Goal: Task Accomplishment & Management: Manage account settings

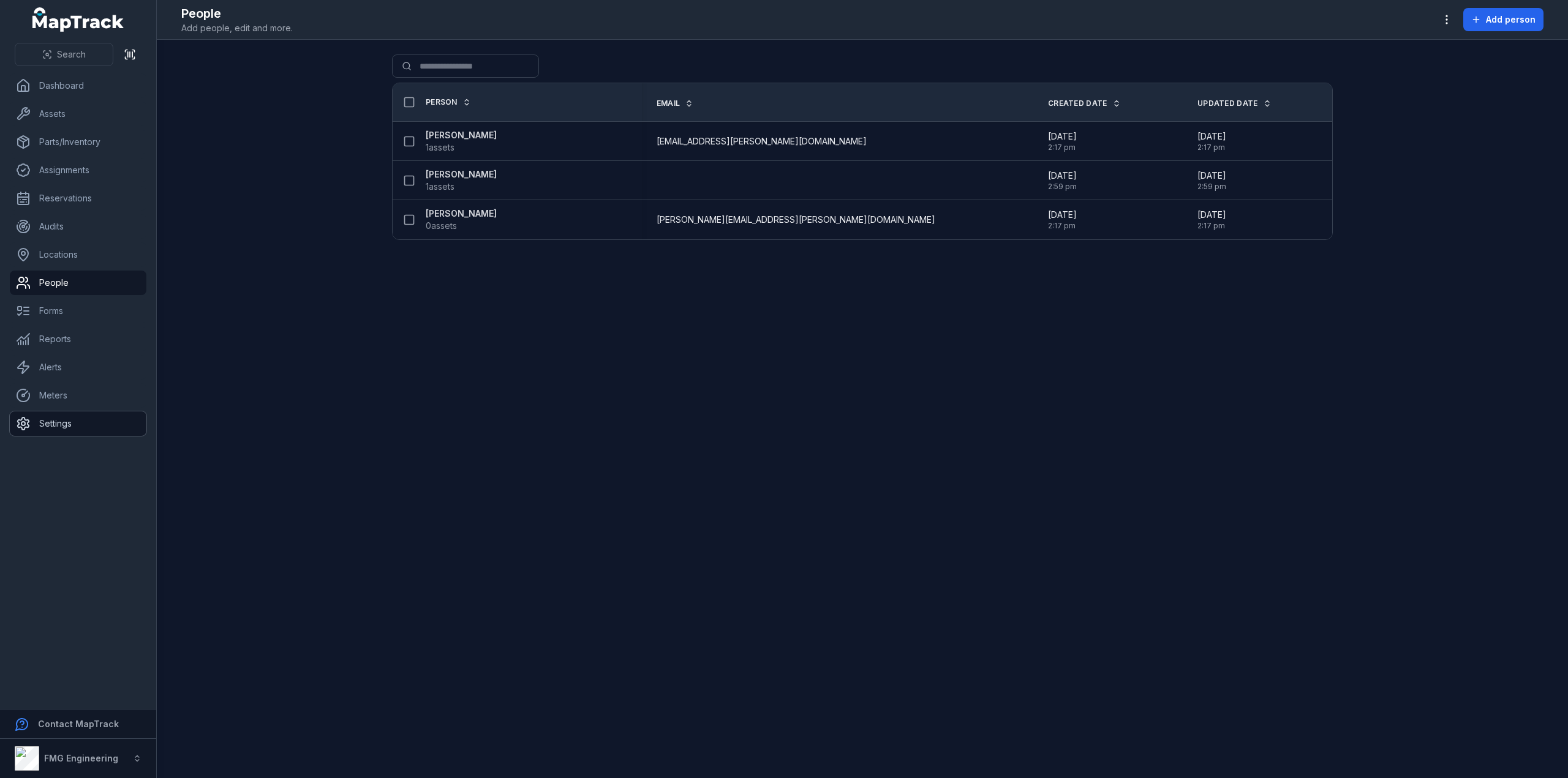
click at [64, 423] on link "Settings" at bounding box center [78, 424] width 137 height 25
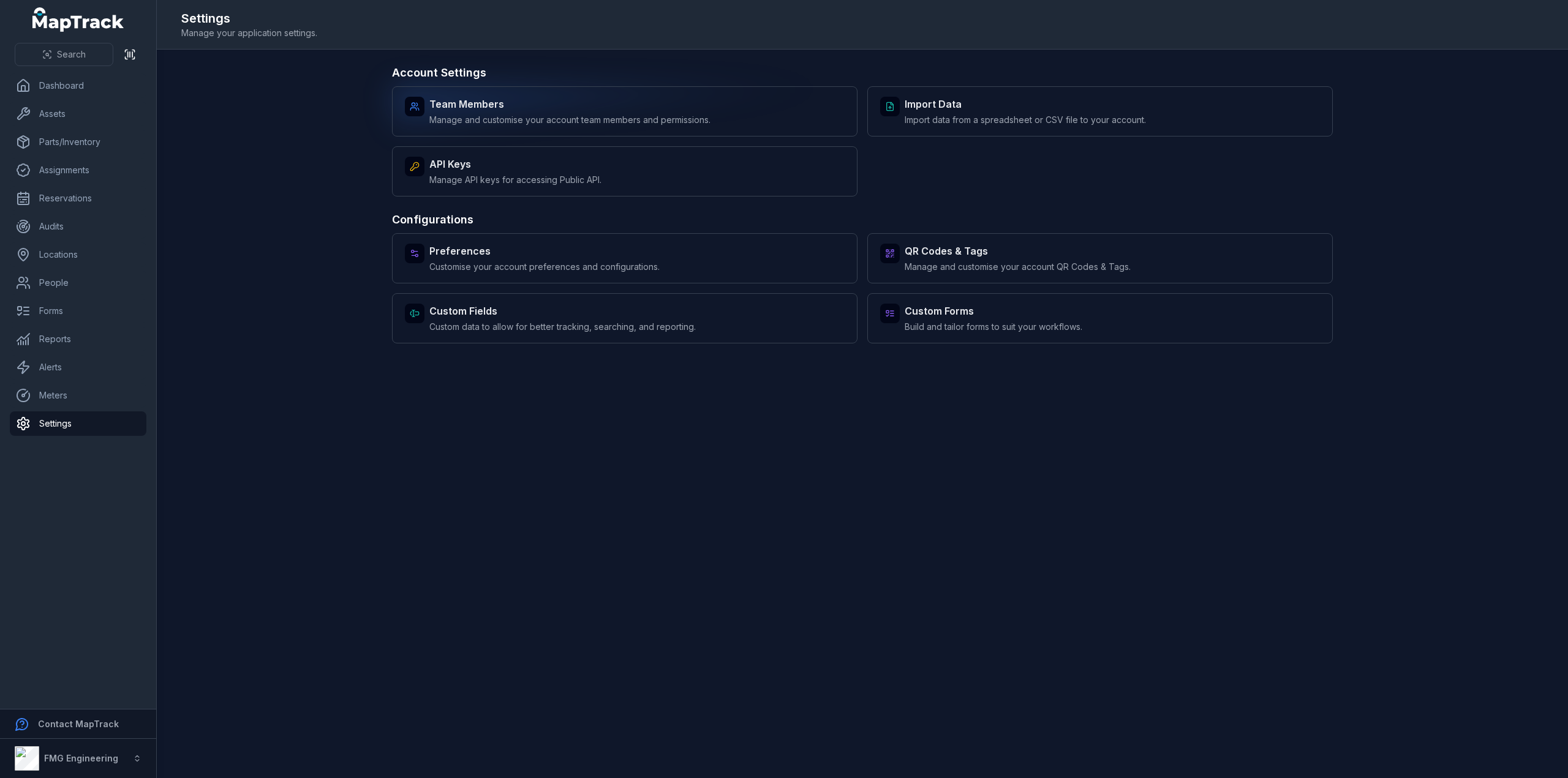
click at [482, 108] on strong "Team Members" at bounding box center [570, 104] width 281 height 15
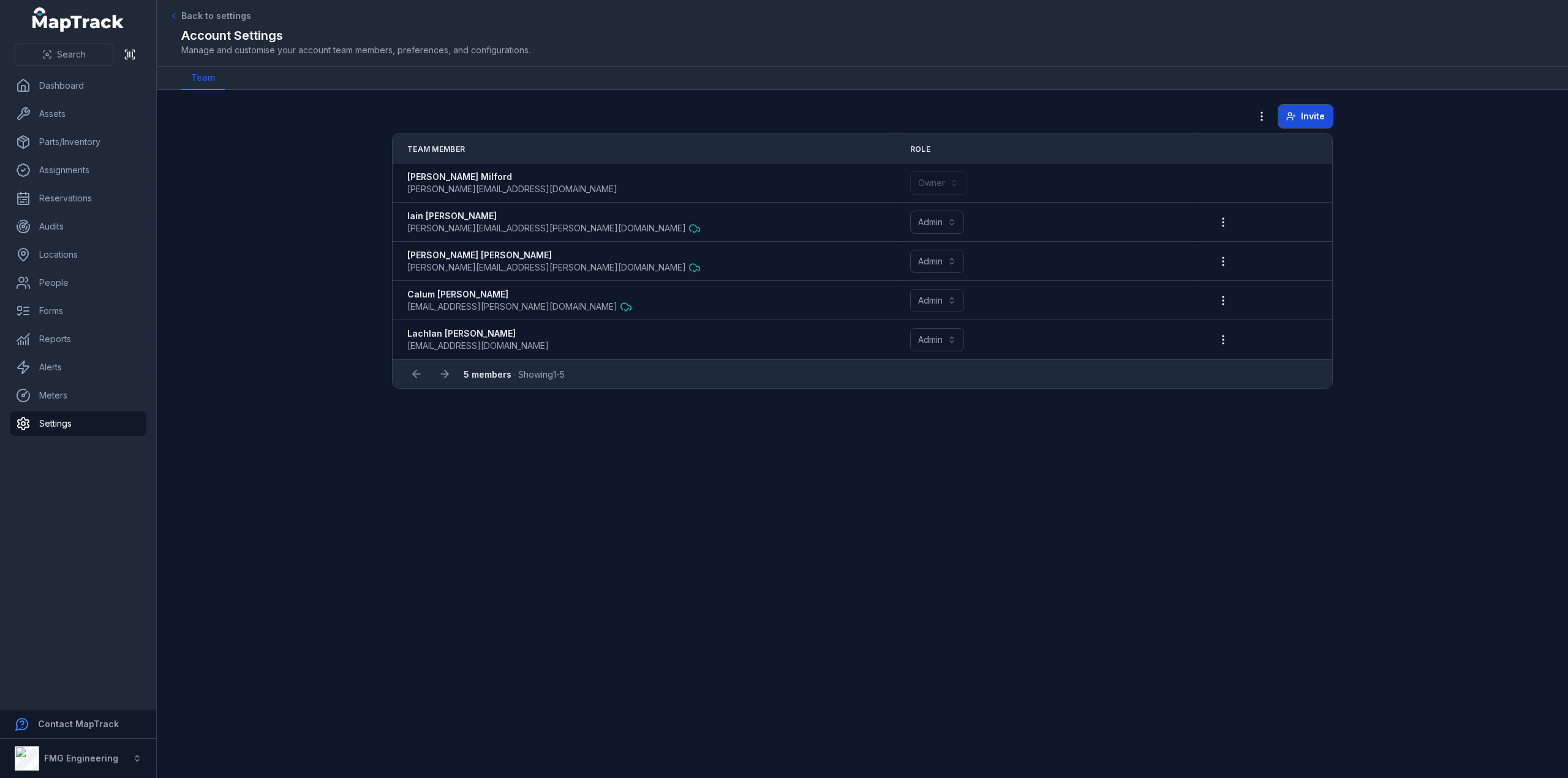
click at [1313, 123] on button "Invite" at bounding box center [1305, 116] width 54 height 24
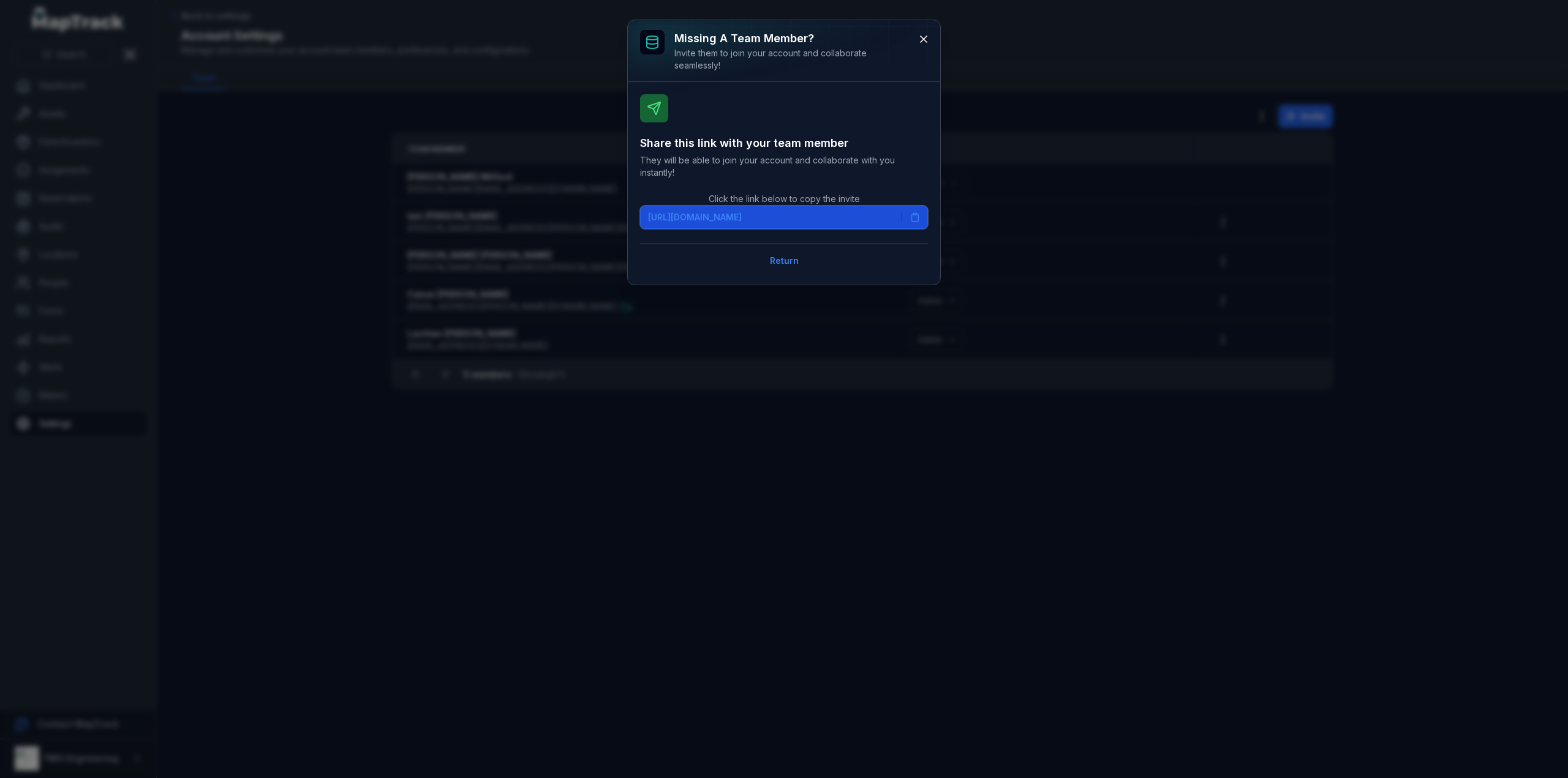
click at [915, 215] on icon at bounding box center [915, 217] width 10 height 10
click at [923, 35] on icon at bounding box center [924, 39] width 12 height 12
